Goal: Task Accomplishment & Management: Manage account settings

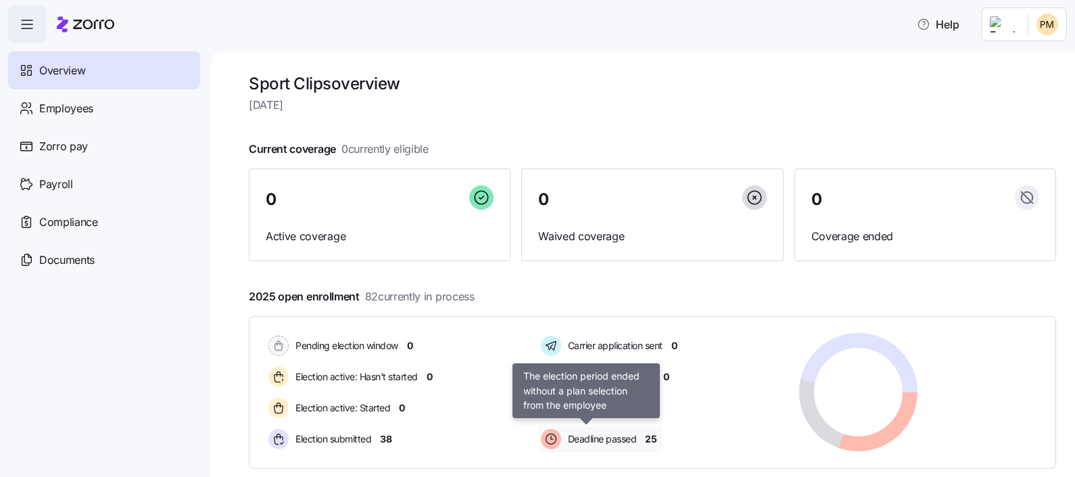
click at [601, 437] on span "Deadline passed" at bounding box center [600, 439] width 73 height 14
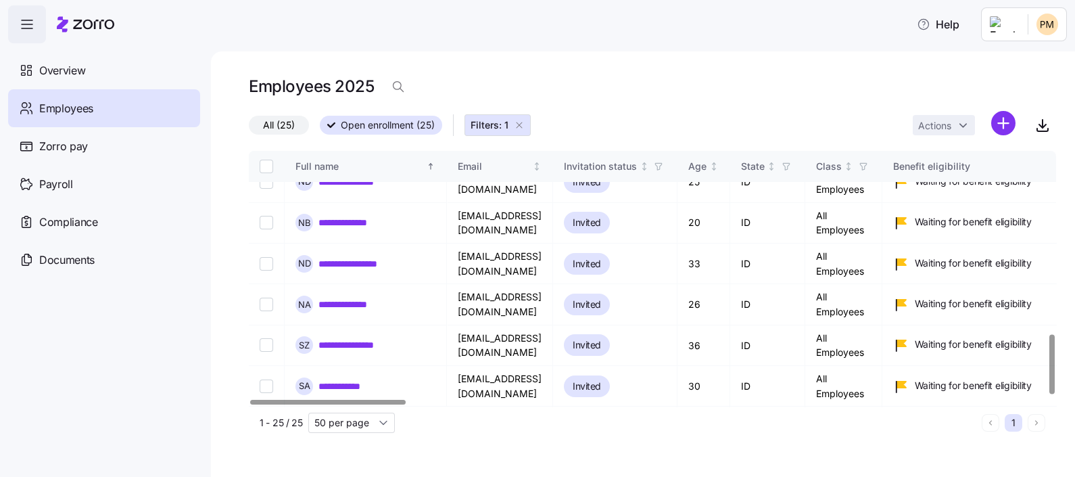
scroll to position [793, 0]
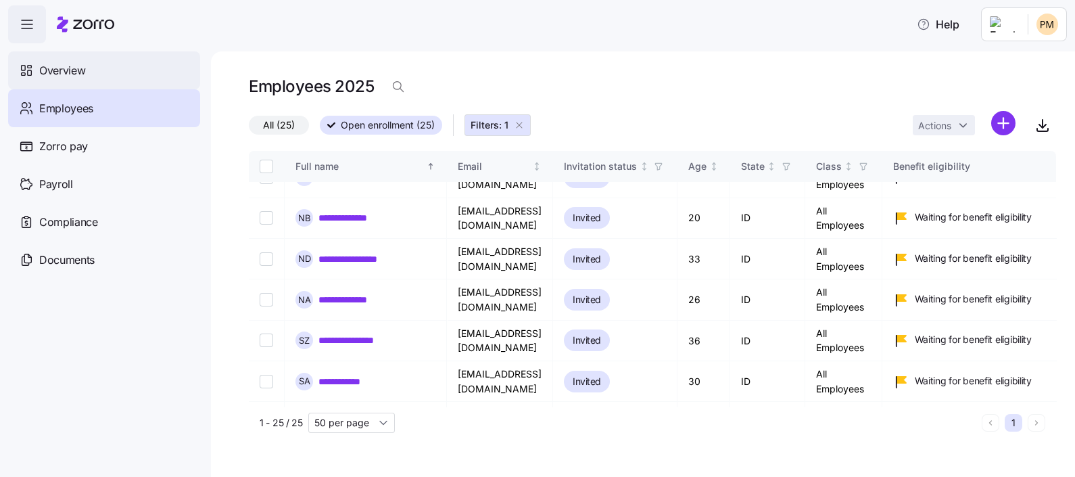
click at [79, 74] on span "Overview" at bounding box center [62, 70] width 46 height 17
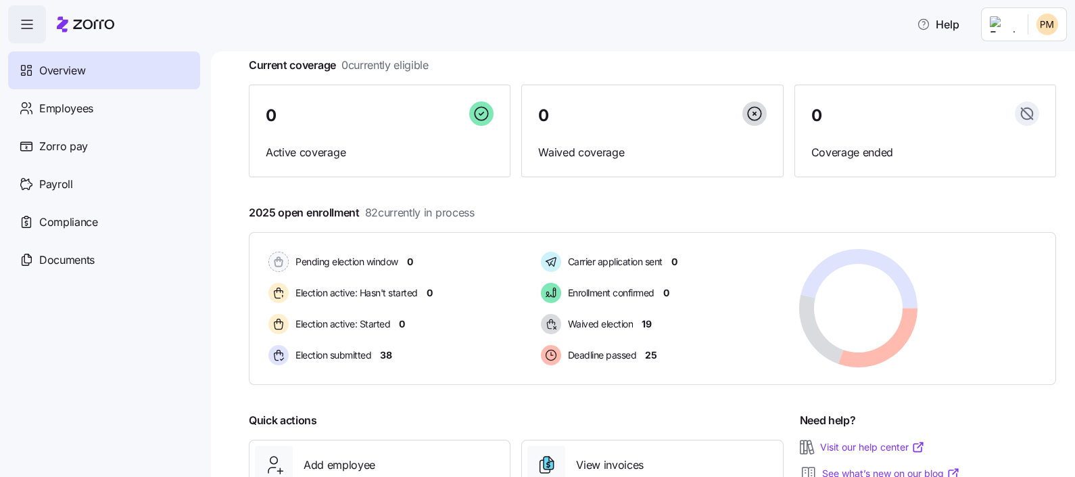
scroll to position [85, 0]
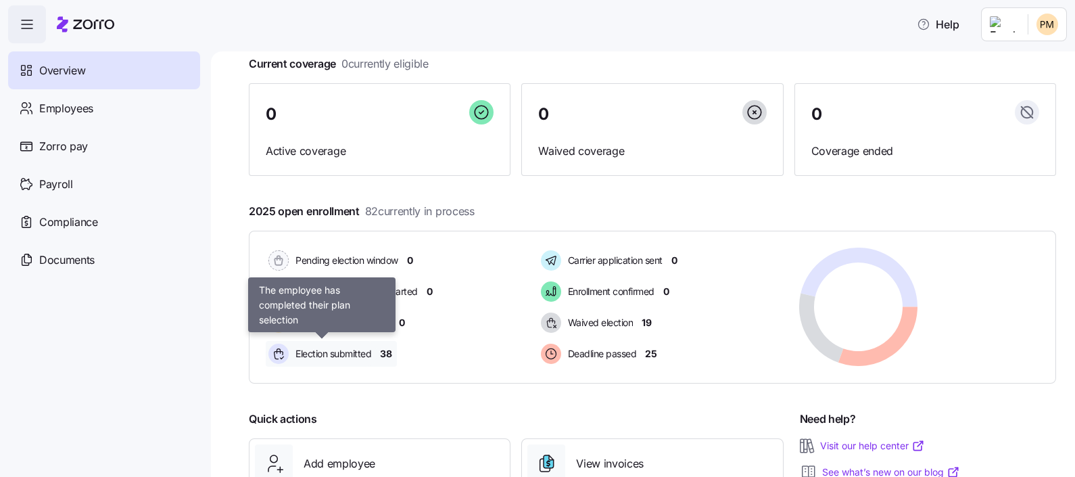
click at [367, 356] on span "Election submitted" at bounding box center [331, 354] width 80 height 14
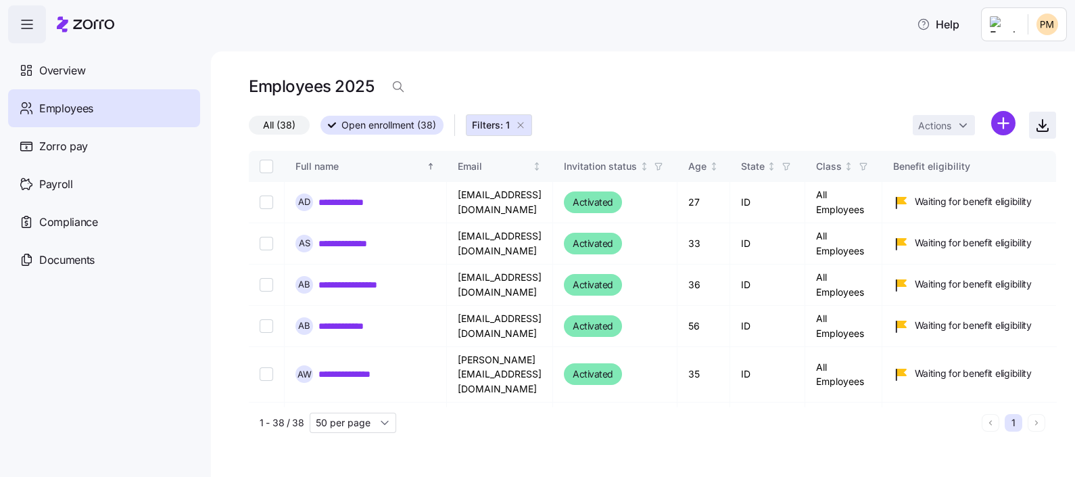
click at [1039, 125] on icon "button" at bounding box center [1043, 125] width 16 height 16
